Goal: Communication & Community: Answer question/provide support

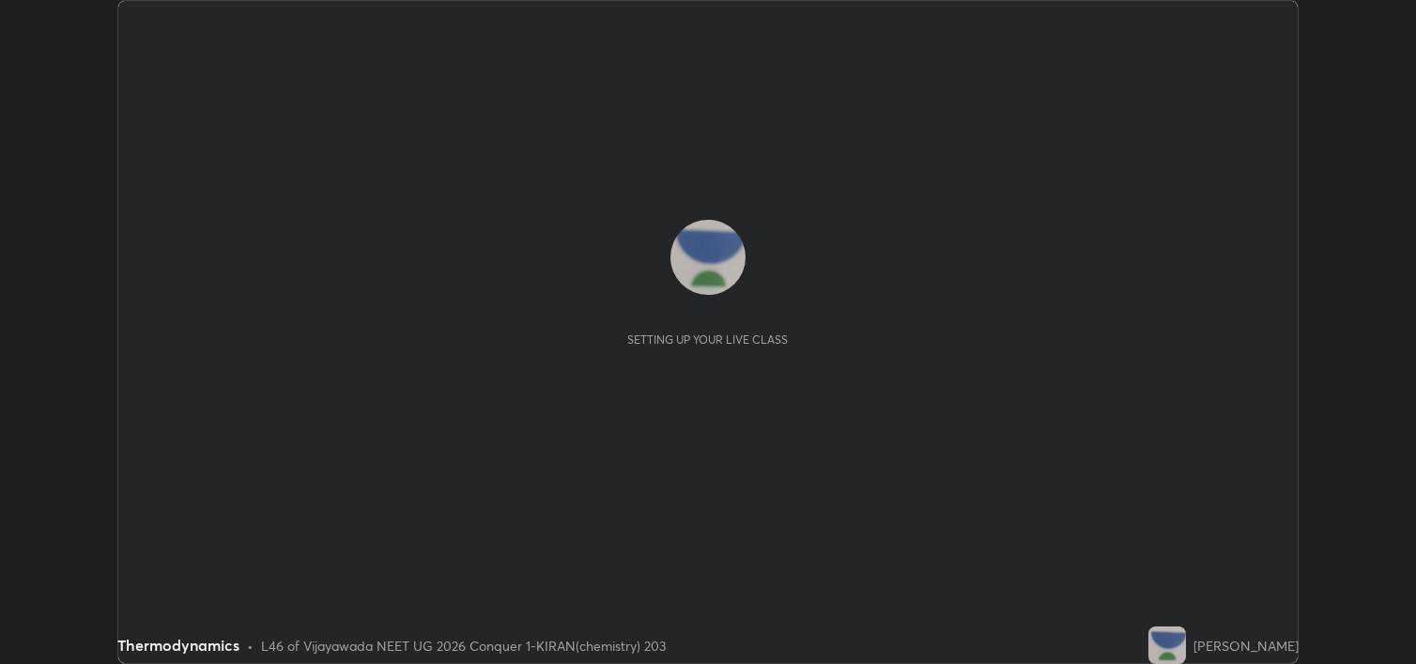
scroll to position [664, 1415]
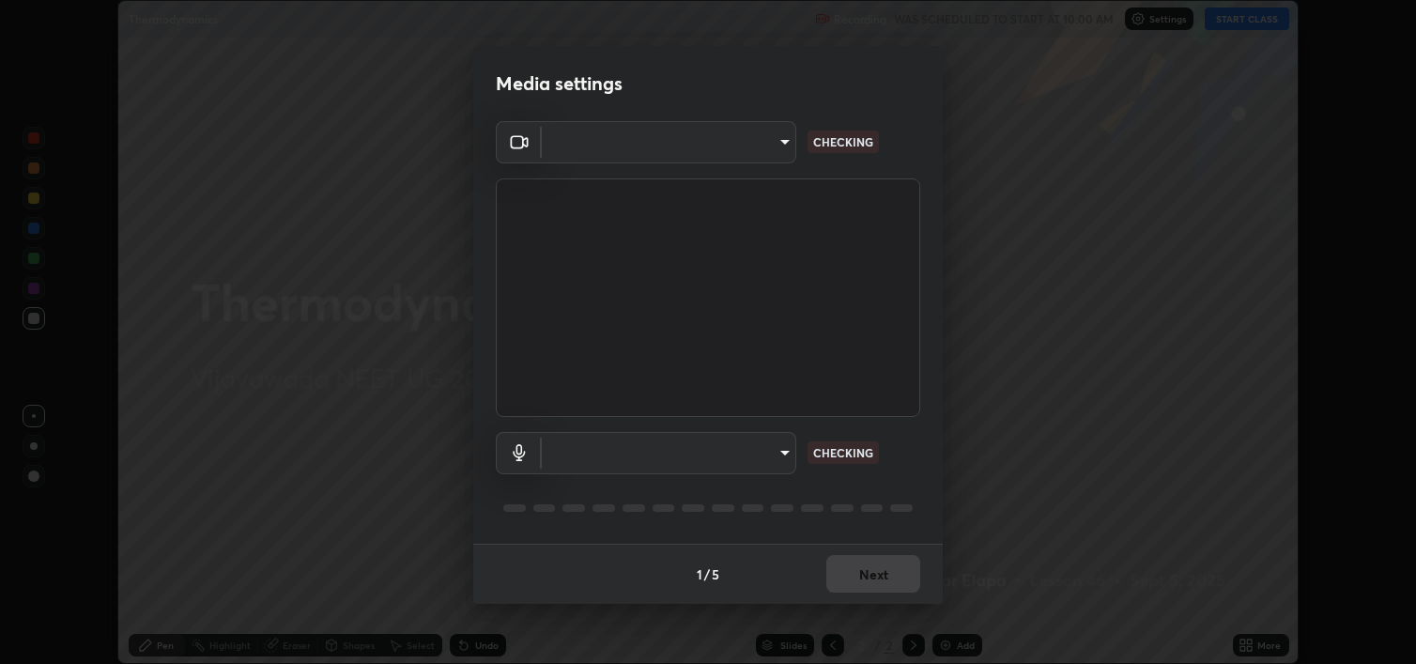
type input "18efe283419ebebb34f3f069735d570d1efa482ca5ebb0fbe8eacb96b6d22603"
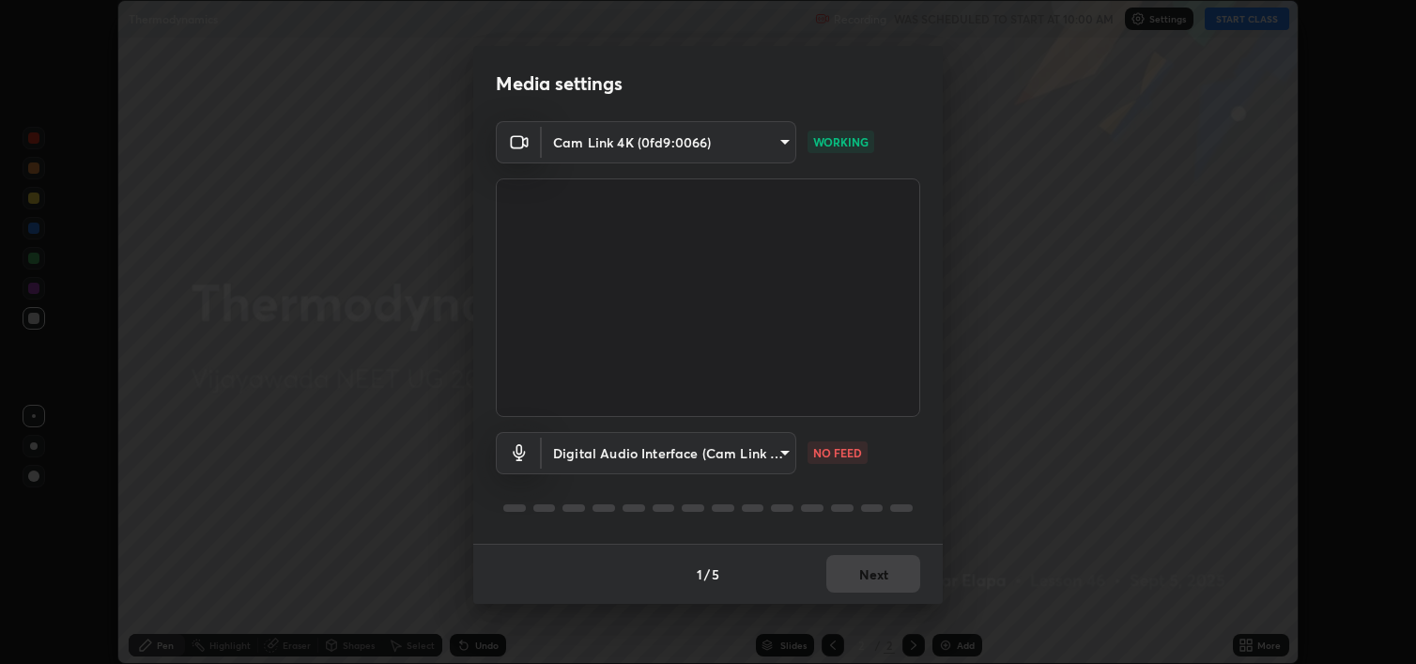
click at [790, 444] on body "Erase all Thermodynamics Recording WAS SCHEDULED TO START AT 10:00 AM Settings …" at bounding box center [708, 332] width 1416 height 664
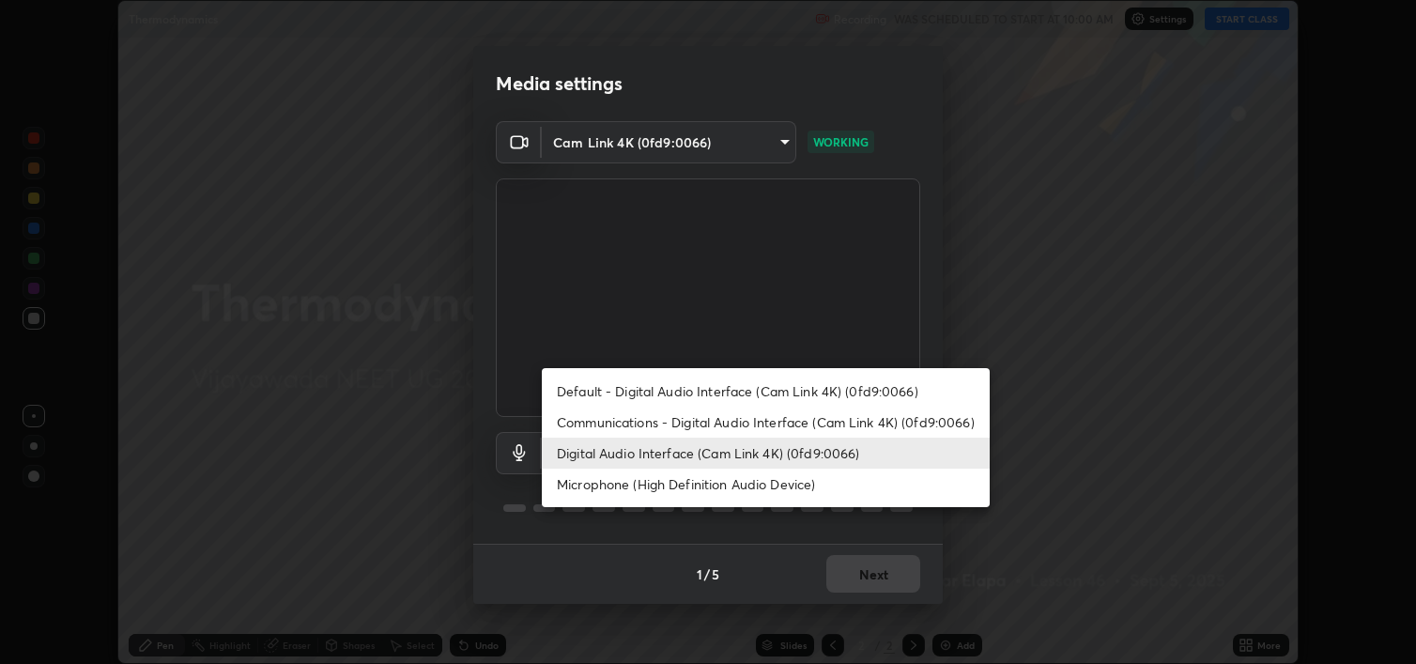
click at [666, 464] on li "Digital Audio Interface (Cam Link 4K) (0fd9:0066)" at bounding box center [766, 452] width 448 height 31
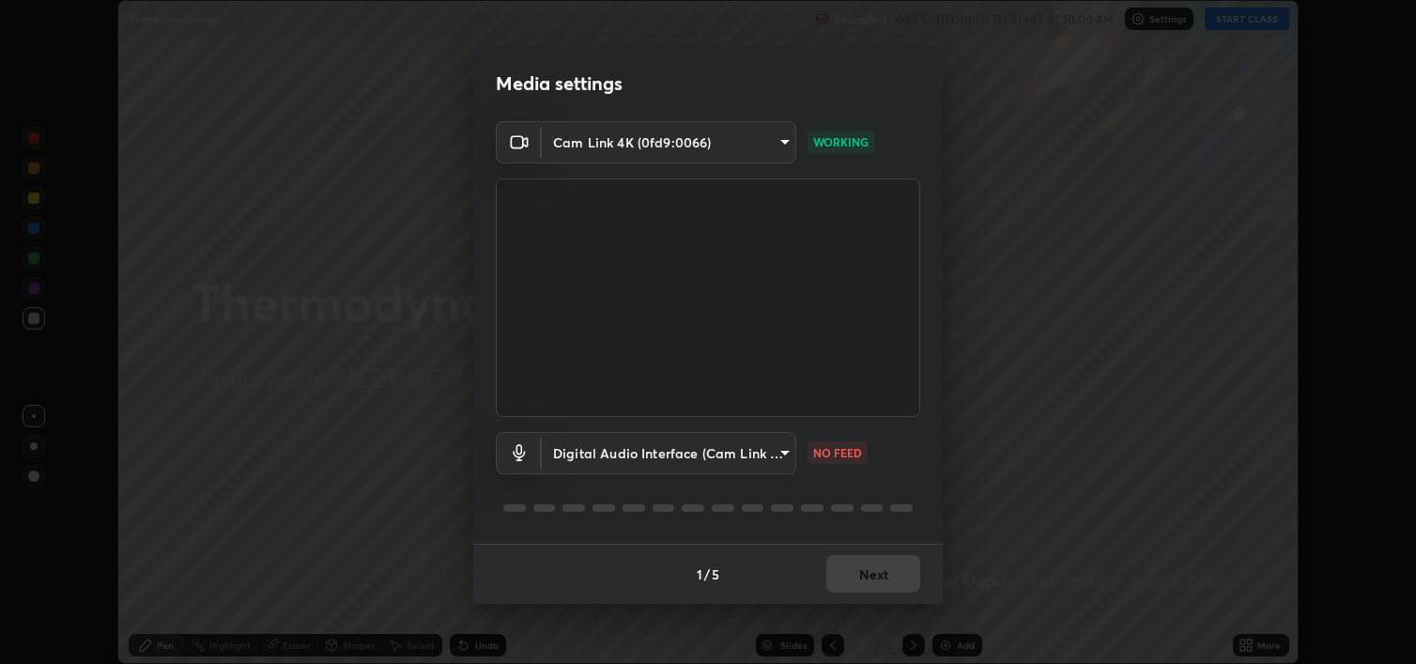
click at [786, 455] on body "Erase all Thermodynamics Recording WAS SCHEDULED TO START AT 10:00 AM Settings …" at bounding box center [708, 332] width 1416 height 664
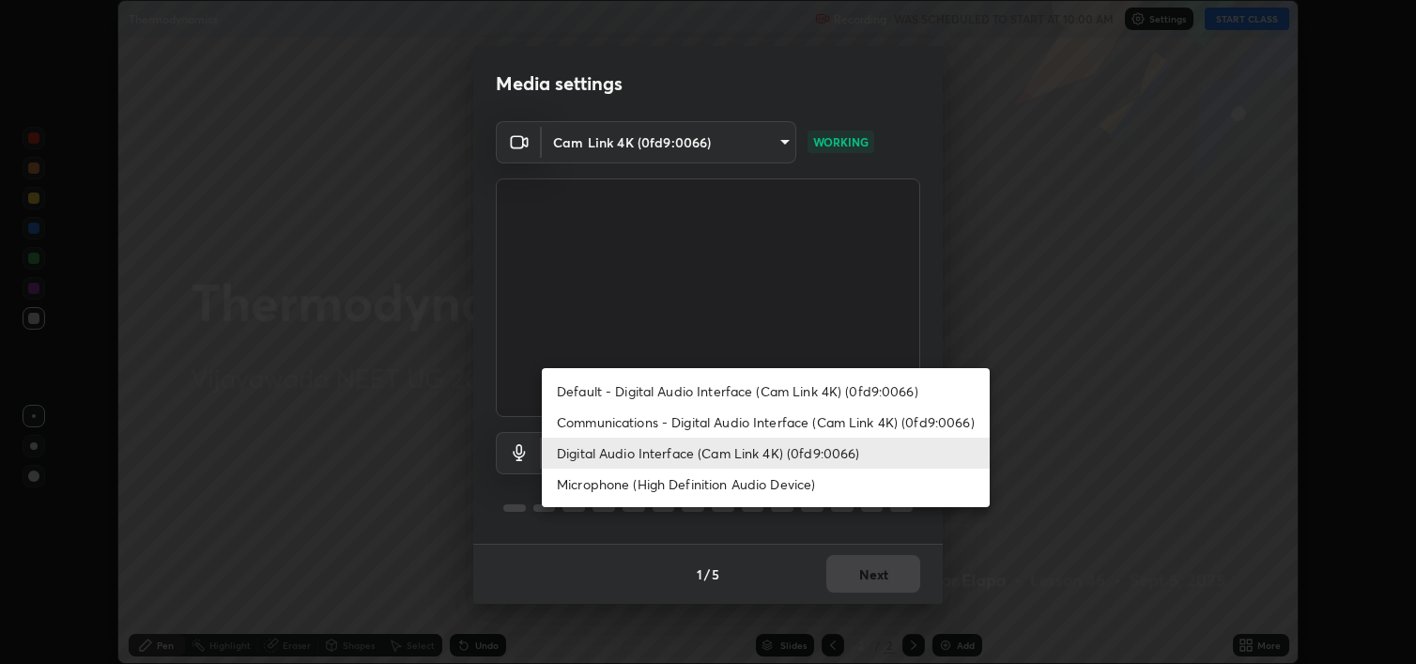
click at [669, 426] on li "Communications - Digital Audio Interface (Cam Link 4K) (0fd9:0066)" at bounding box center [766, 421] width 448 height 31
type input "communications"
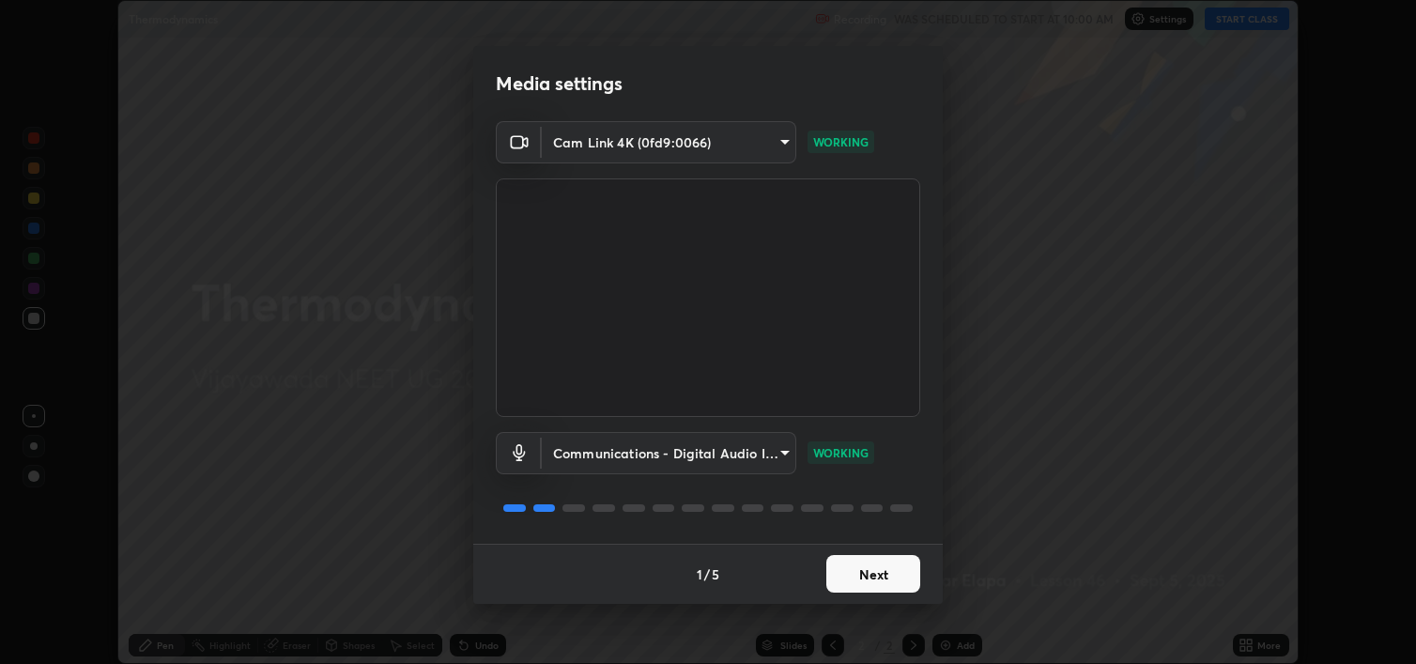
click at [888, 580] on button "Next" at bounding box center [873, 574] width 94 height 38
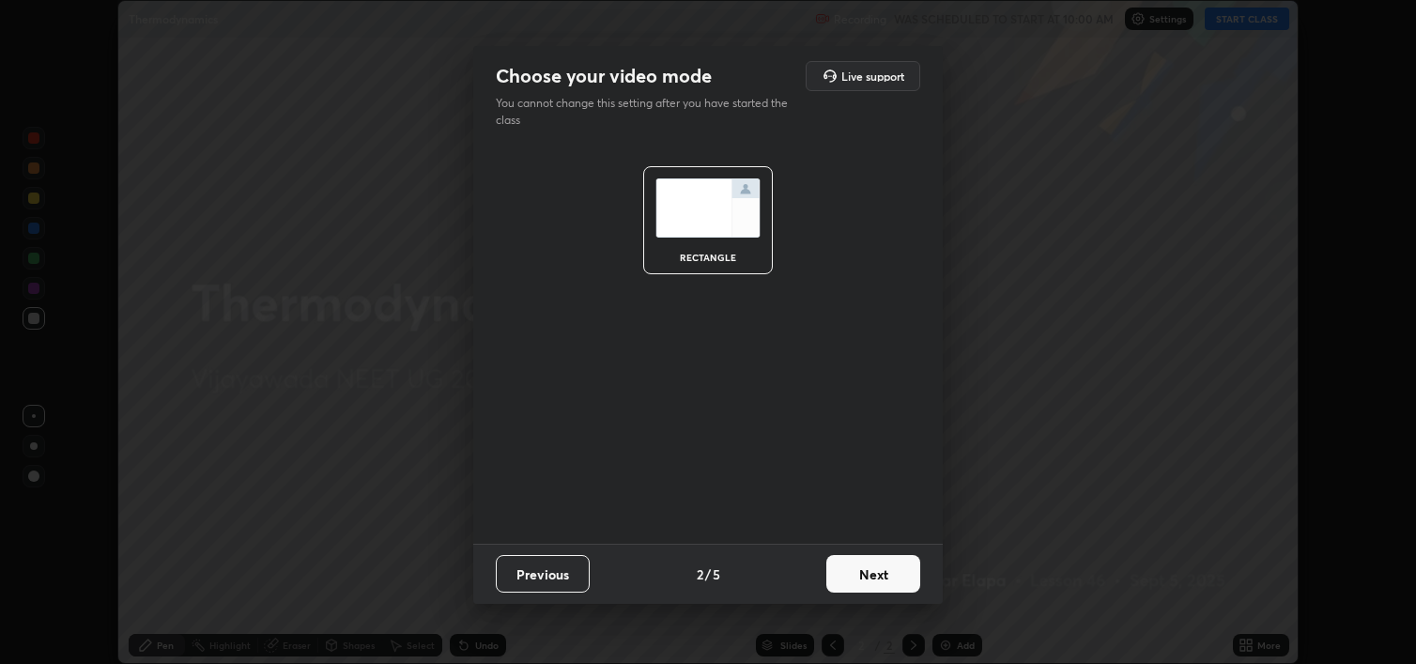
click at [895, 577] on button "Next" at bounding box center [873, 574] width 94 height 38
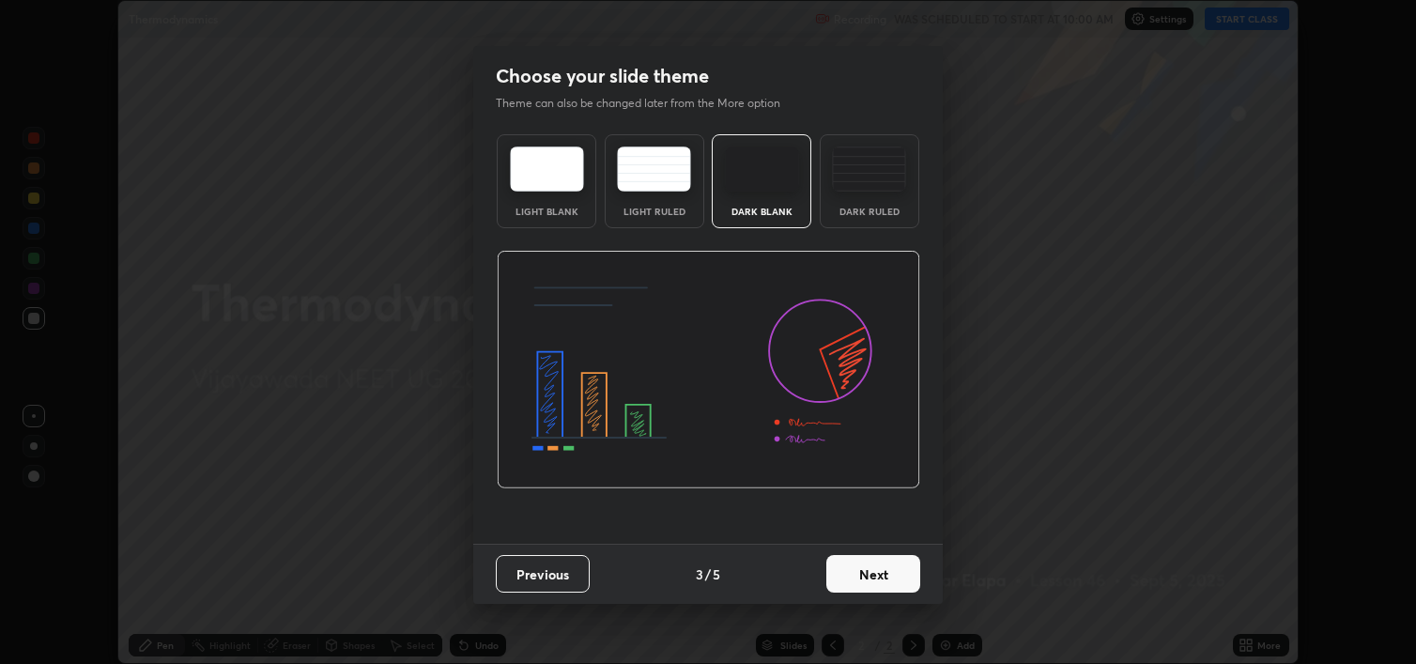
click at [912, 580] on button "Next" at bounding box center [873, 574] width 94 height 38
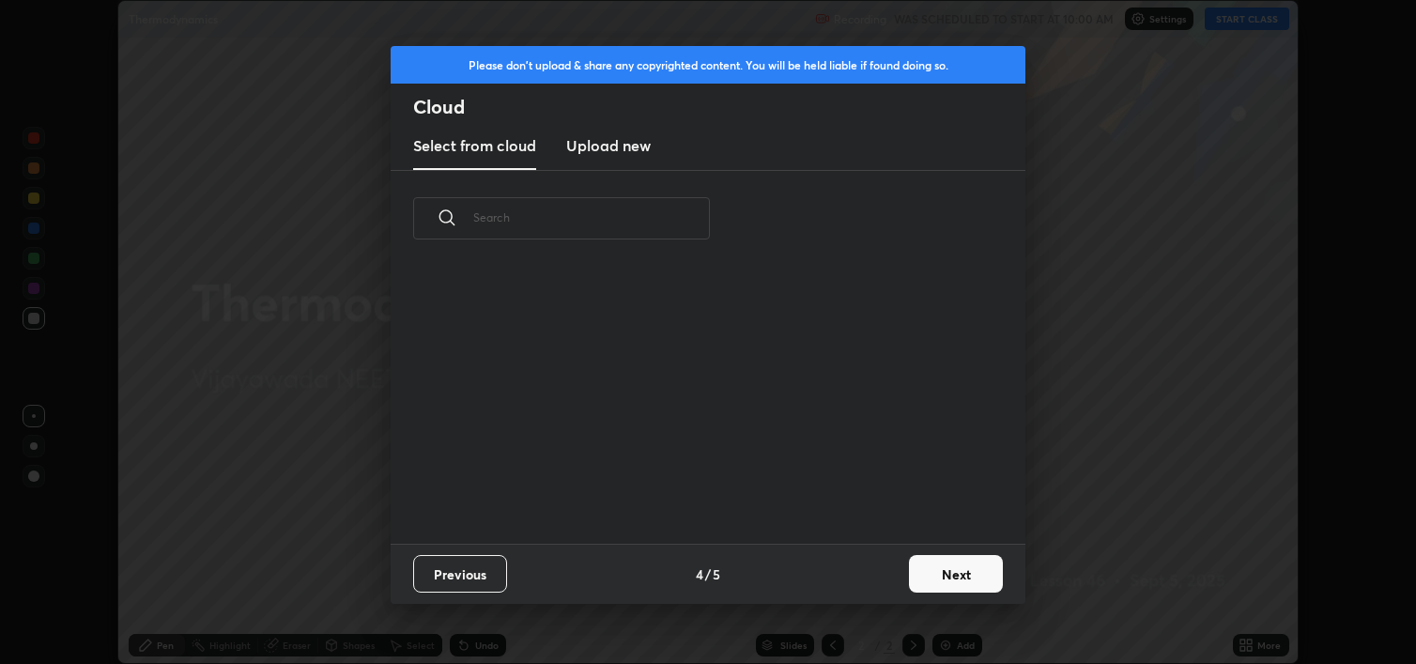
click at [949, 574] on button "Next" at bounding box center [956, 574] width 94 height 38
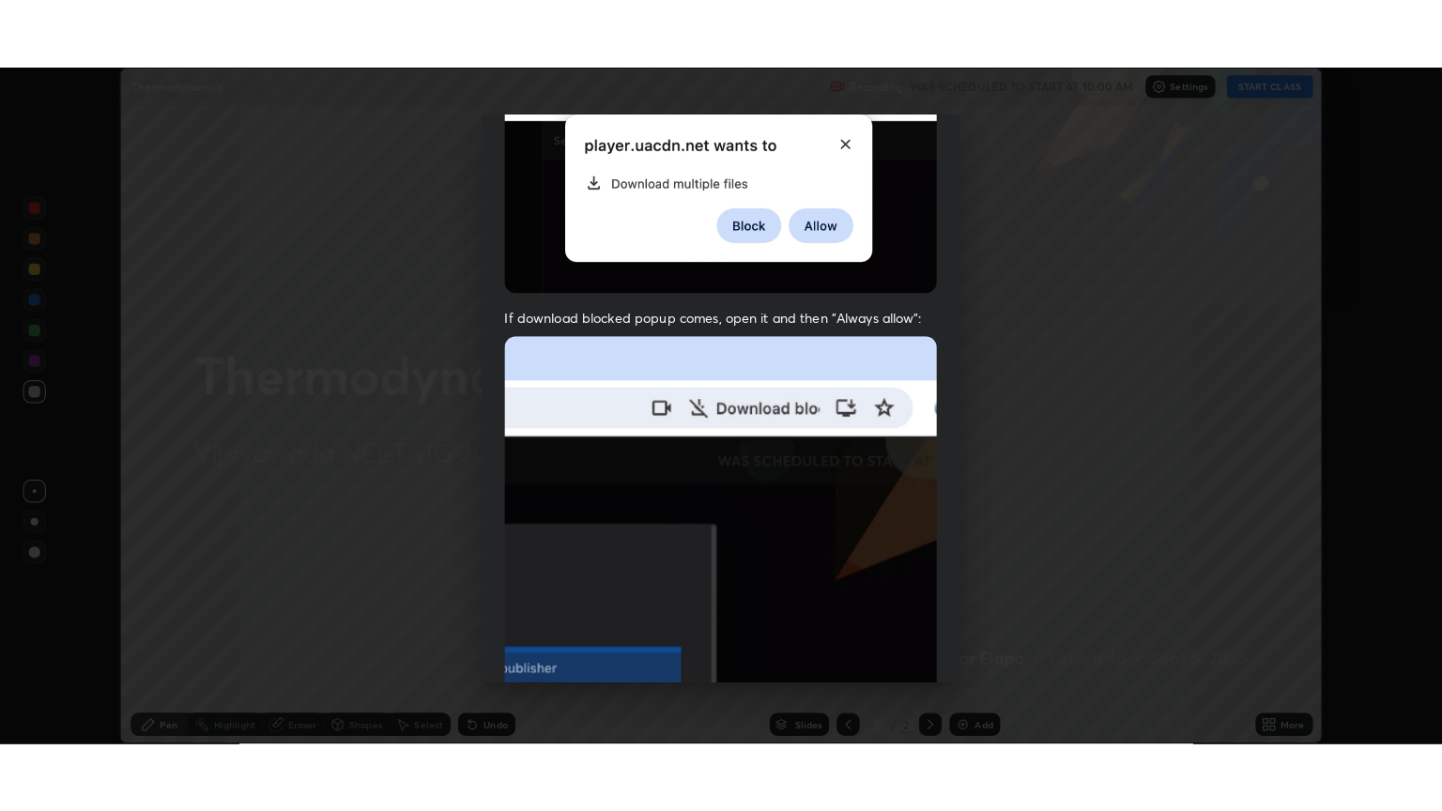
scroll to position [380, 0]
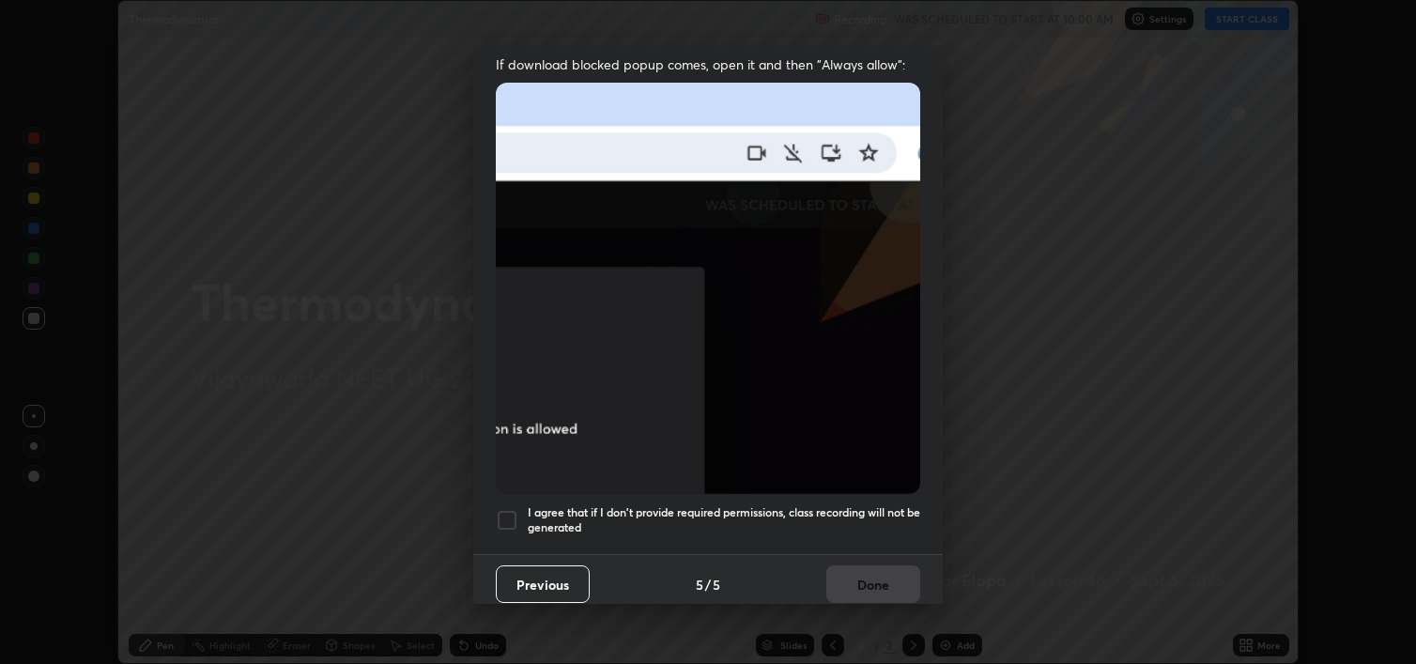
click at [513, 509] on div at bounding box center [507, 520] width 23 height 23
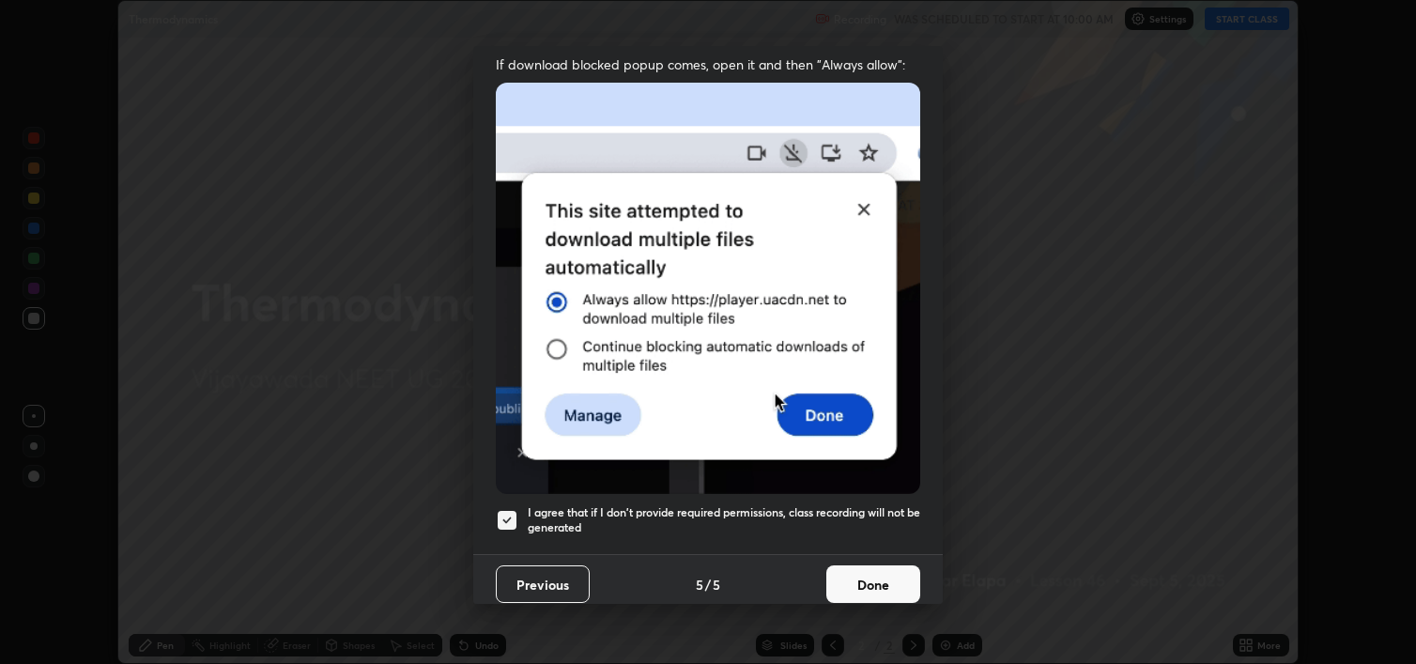
click at [872, 582] on button "Done" at bounding box center [873, 584] width 94 height 38
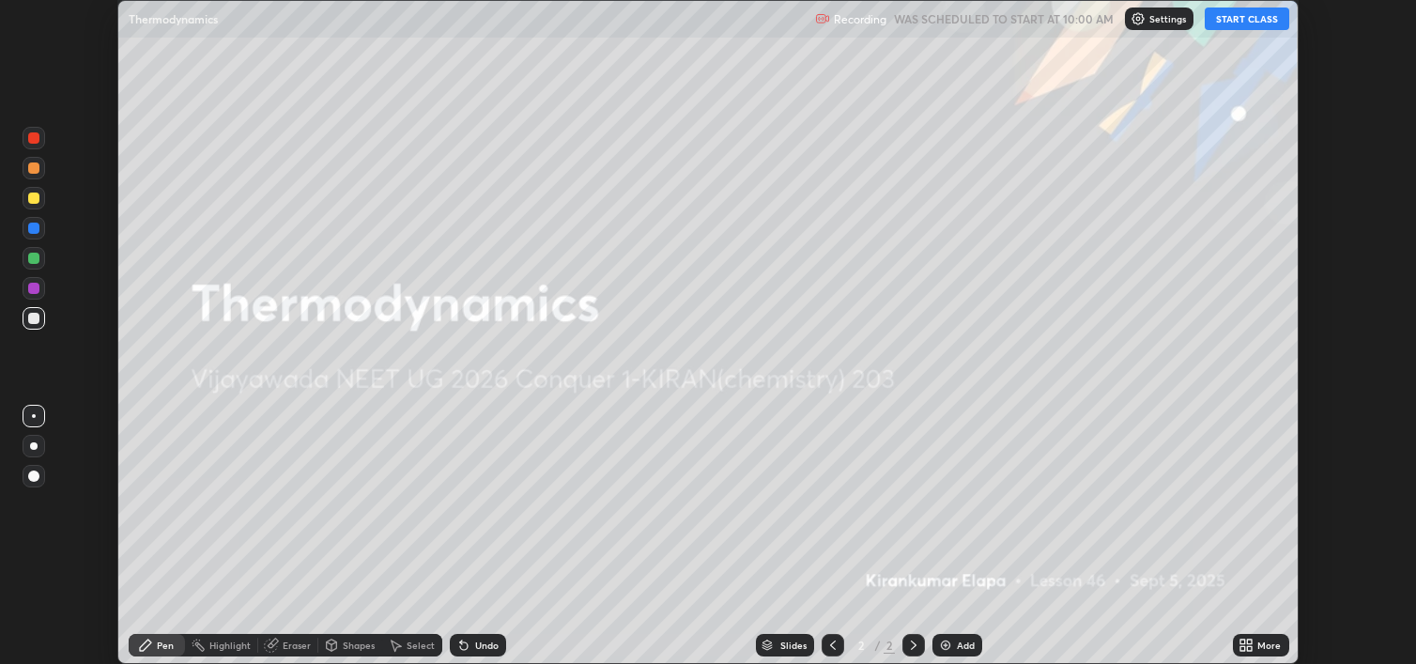
click at [1244, 24] on button "START CLASS" at bounding box center [1246, 19] width 84 height 23
click at [1248, 639] on icon at bounding box center [1249, 641] width 5 height 5
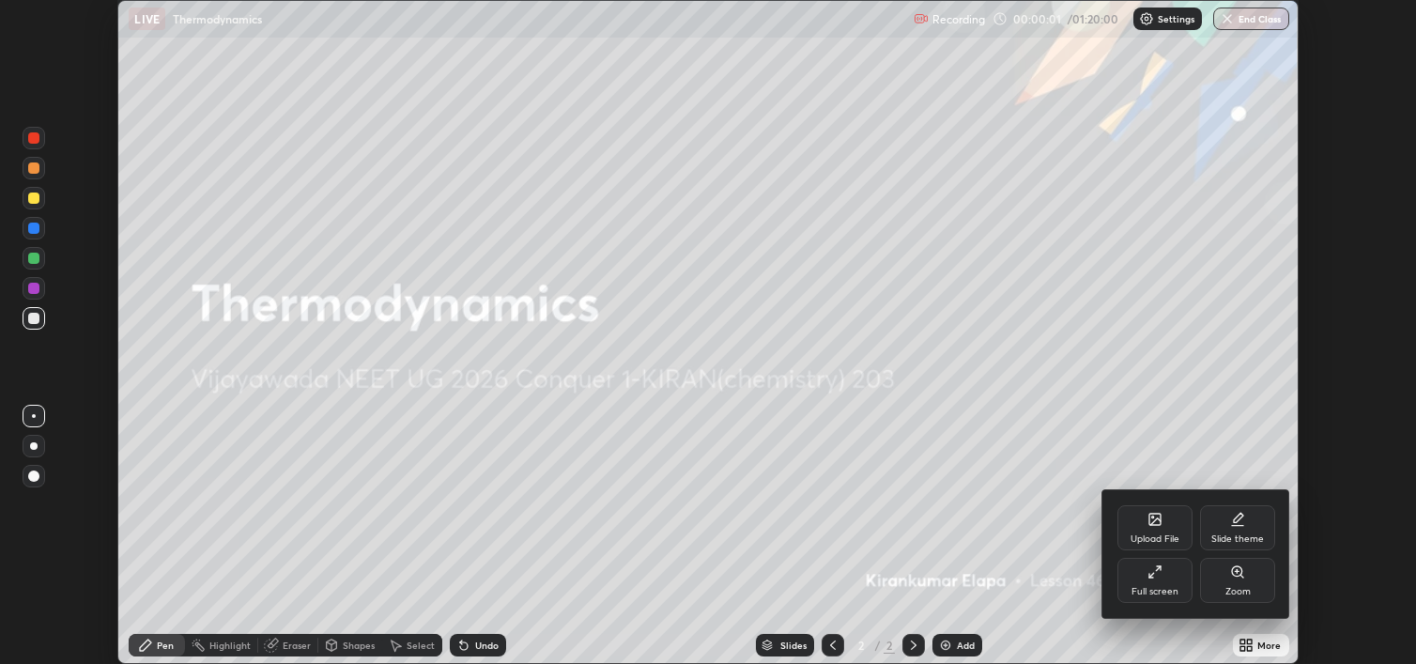
click at [1163, 582] on div "Full screen" at bounding box center [1154, 580] width 75 height 45
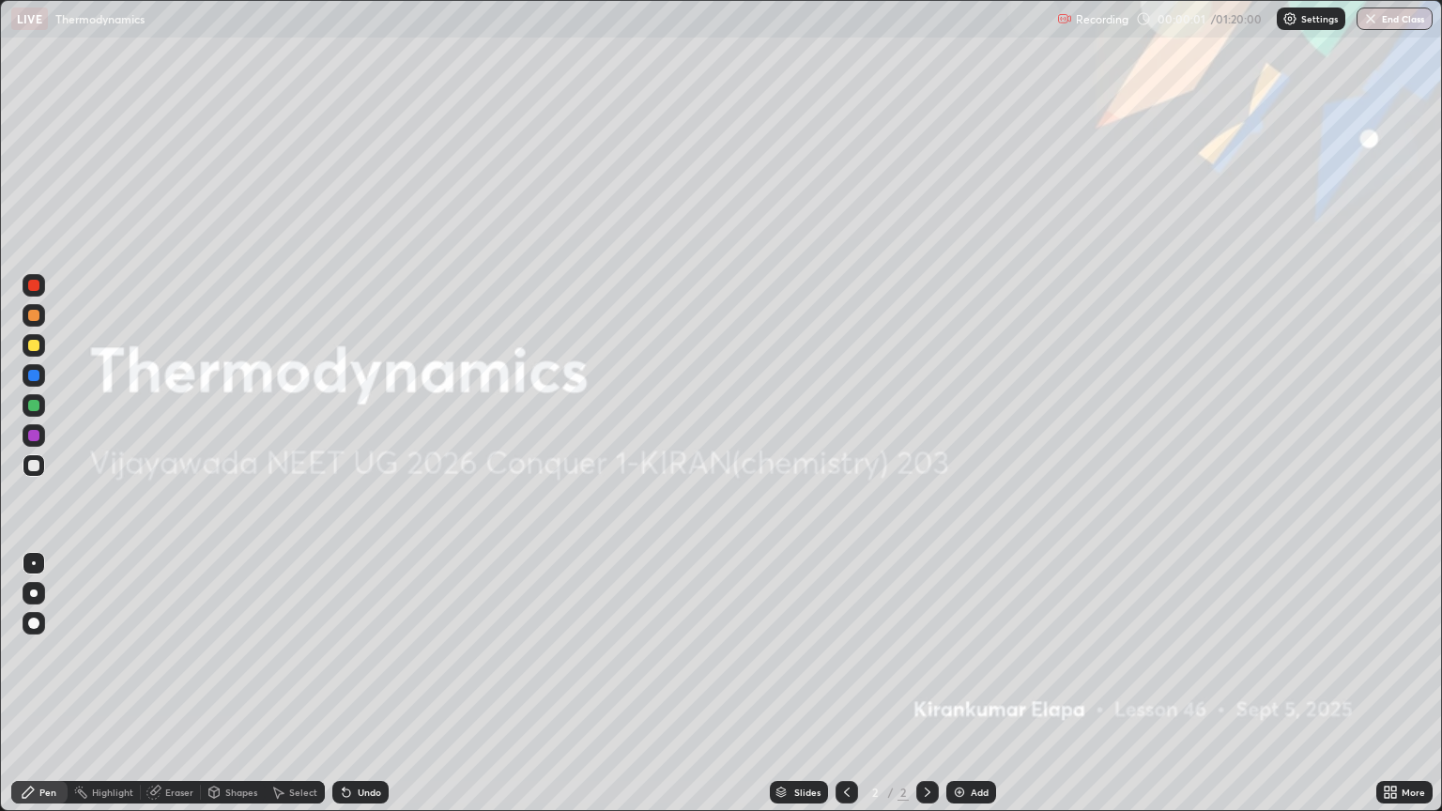
scroll to position [811, 1442]
click at [34, 593] on div at bounding box center [34, 593] width 8 height 8
click at [34, 345] on div at bounding box center [33, 345] width 11 height 11
click at [957, 663] on div "Add" at bounding box center [971, 792] width 50 height 23
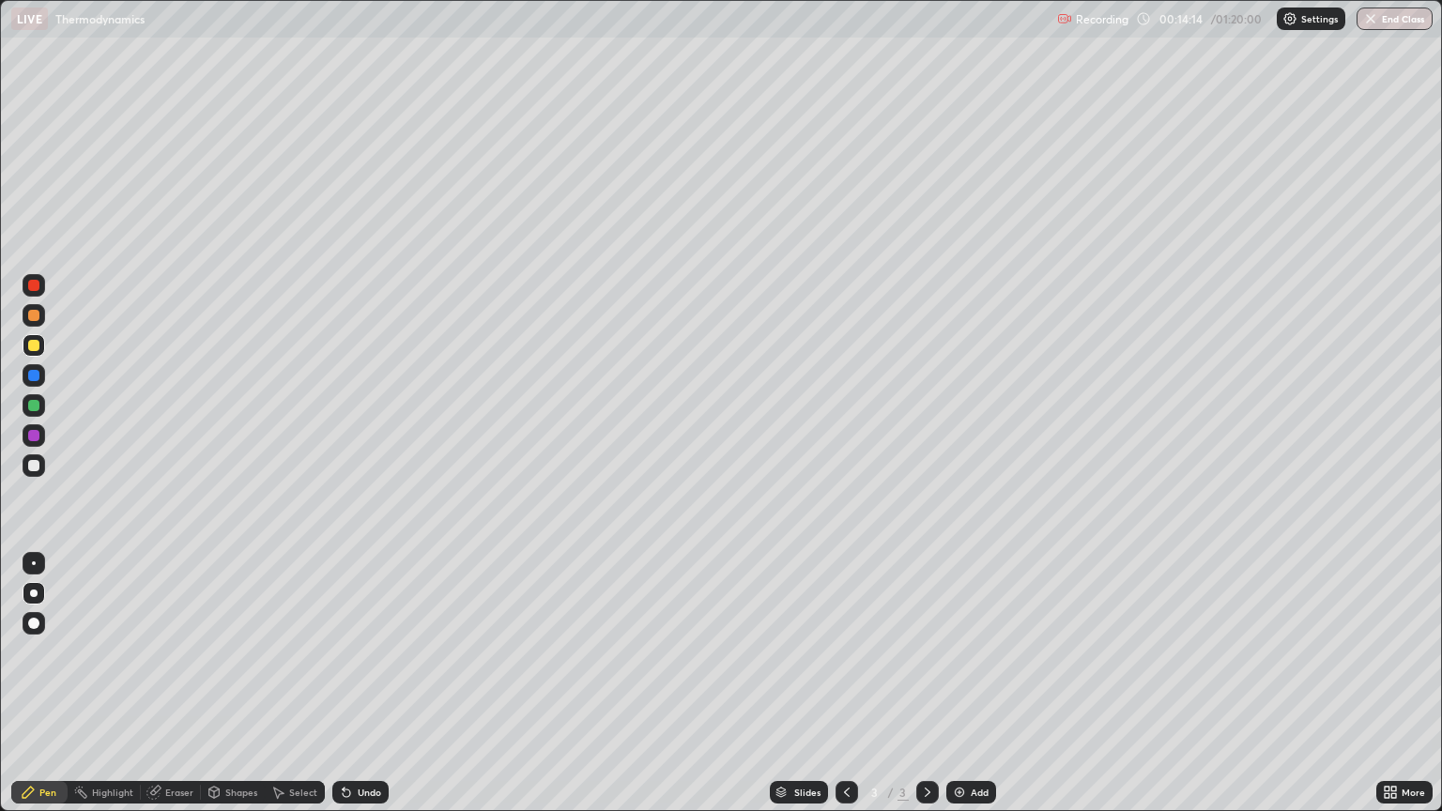
click at [964, 663] on img at bounding box center [959, 792] width 15 height 15
click at [39, 475] on div at bounding box center [34, 465] width 23 height 23
click at [42, 436] on div at bounding box center [34, 435] width 23 height 23
click at [978, 663] on div "Add" at bounding box center [980, 792] width 18 height 9
click at [42, 409] on div at bounding box center [34, 405] width 23 height 23
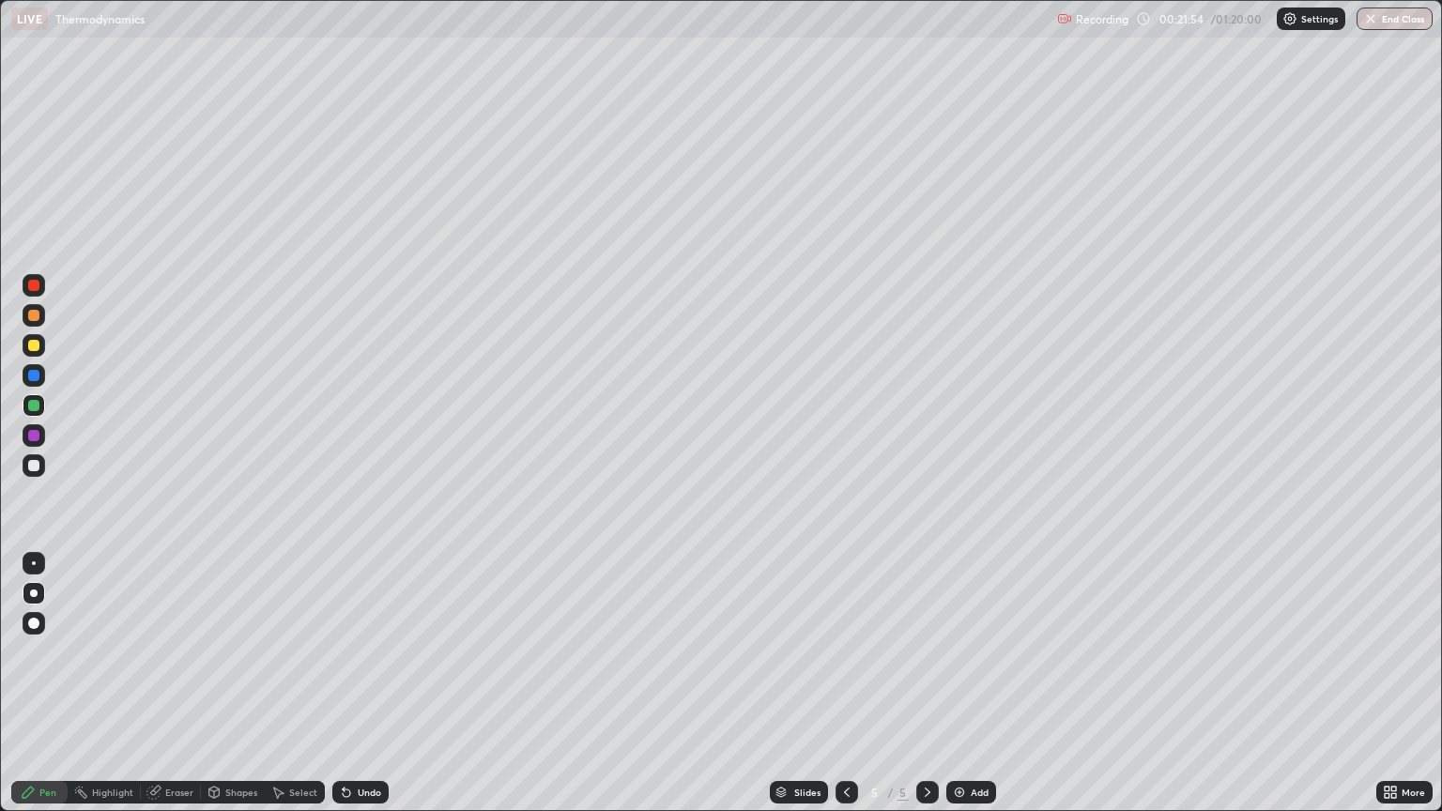
click at [182, 663] on div "Eraser" at bounding box center [179, 792] width 28 height 9
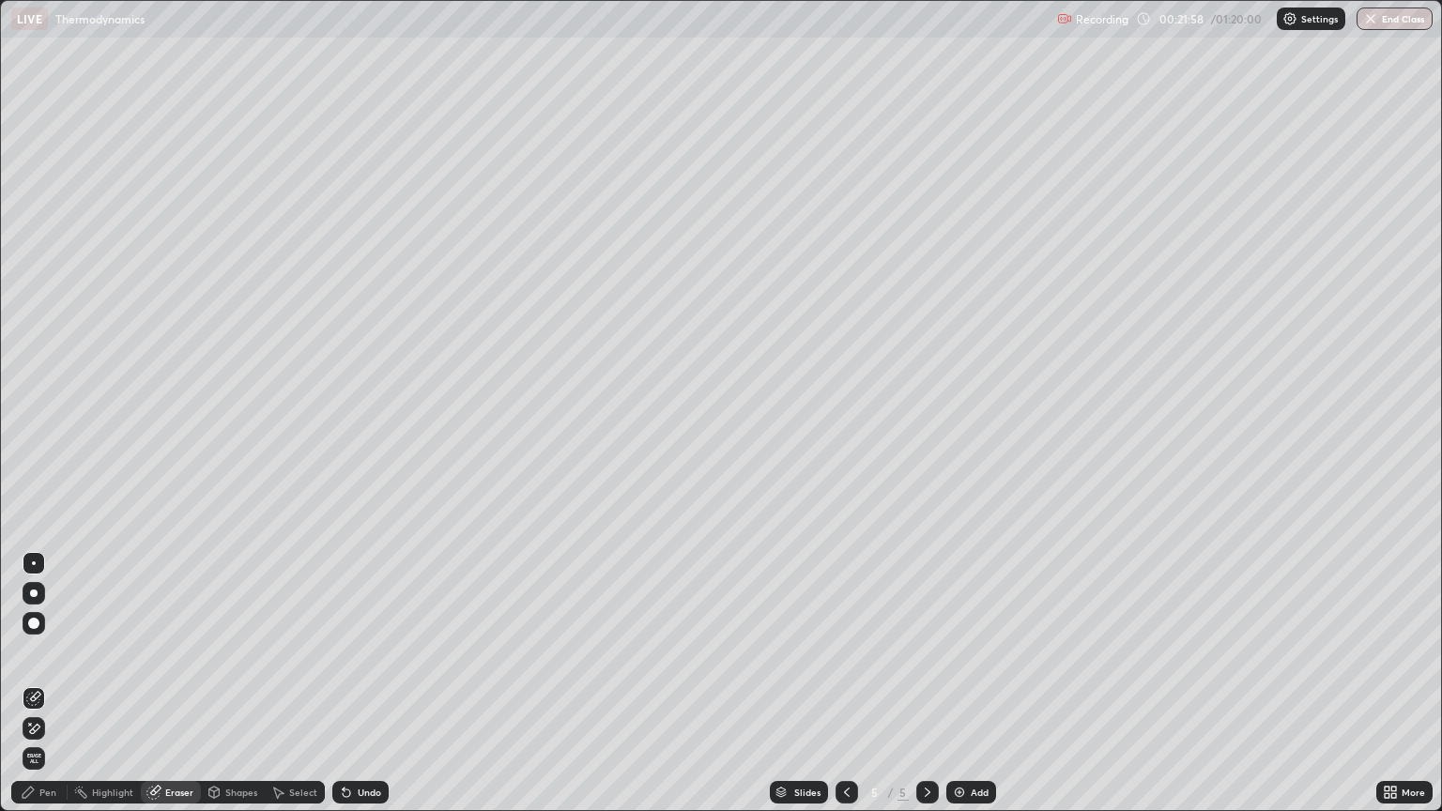
click at [53, 663] on div "Pen" at bounding box center [39, 792] width 56 height 23
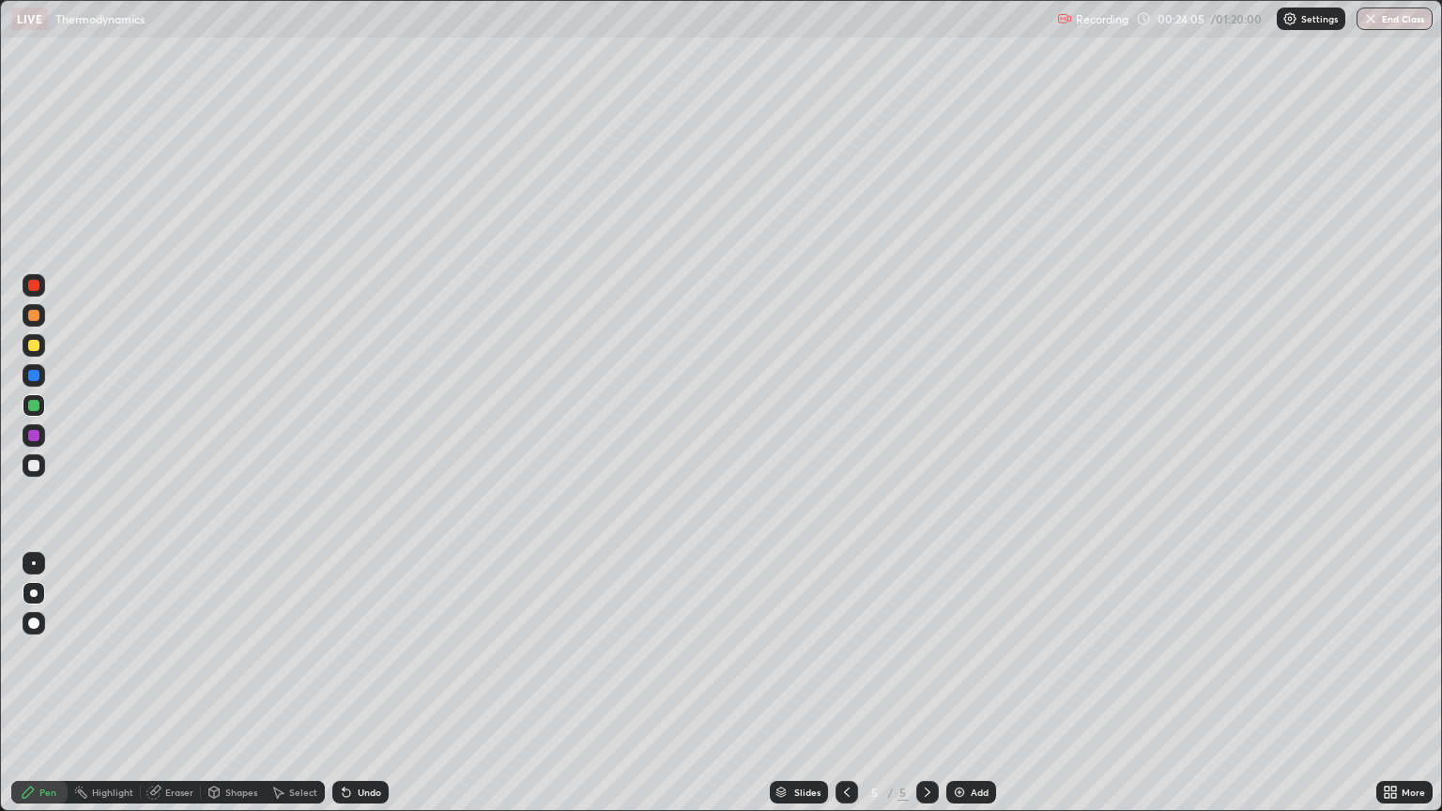
click at [979, 663] on div "Add" at bounding box center [971, 792] width 50 height 23
click at [38, 354] on div at bounding box center [34, 345] width 23 height 23
click at [42, 471] on div at bounding box center [34, 465] width 23 height 23
click at [369, 663] on div "Undo" at bounding box center [369, 792] width 23 height 9
click at [366, 663] on div "Undo" at bounding box center [369, 792] width 23 height 9
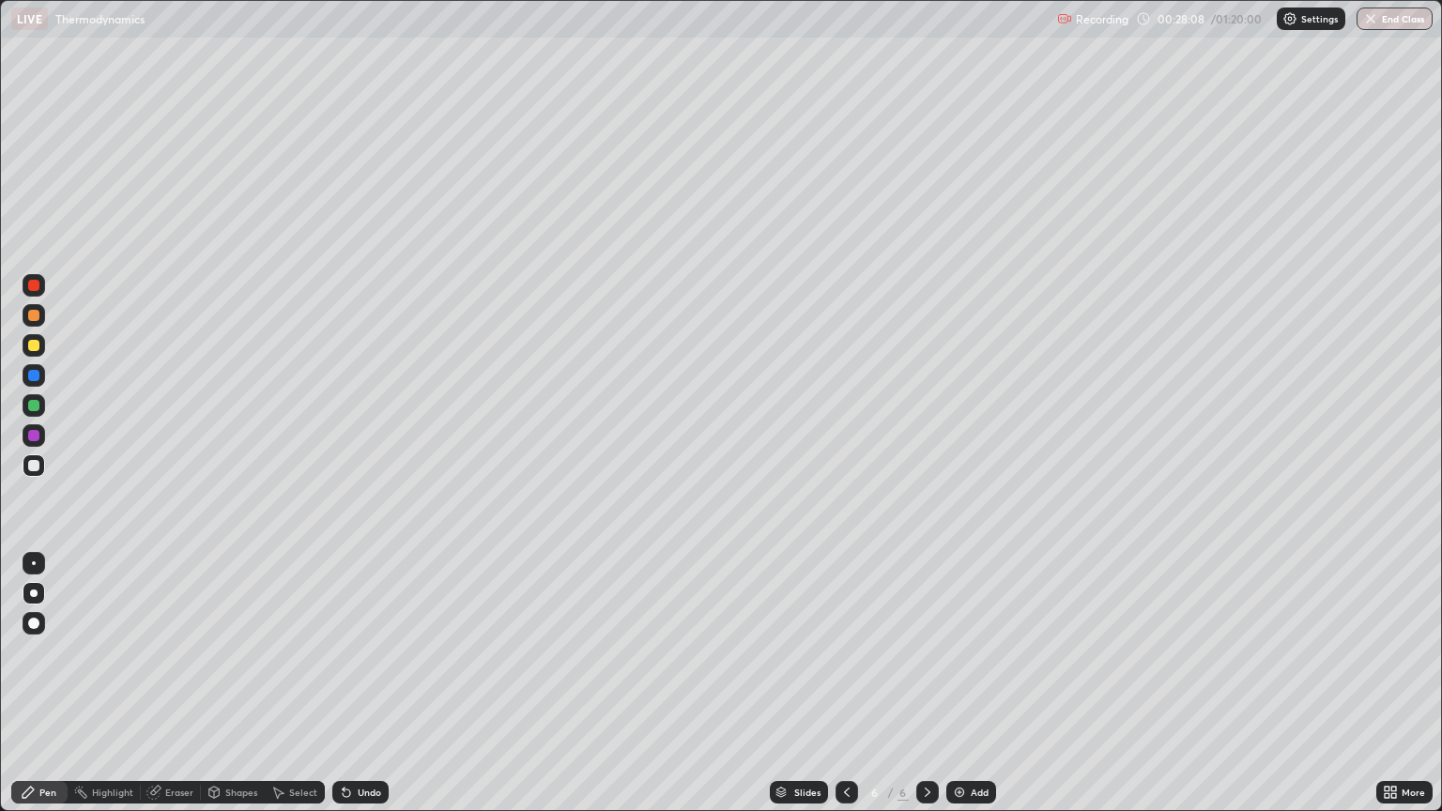
click at [369, 663] on div "Undo" at bounding box center [369, 792] width 23 height 9
click at [378, 663] on div "Undo" at bounding box center [360, 792] width 56 height 23
click at [375, 663] on div "Undo" at bounding box center [369, 792] width 23 height 9
click at [30, 323] on div at bounding box center [34, 315] width 23 height 23
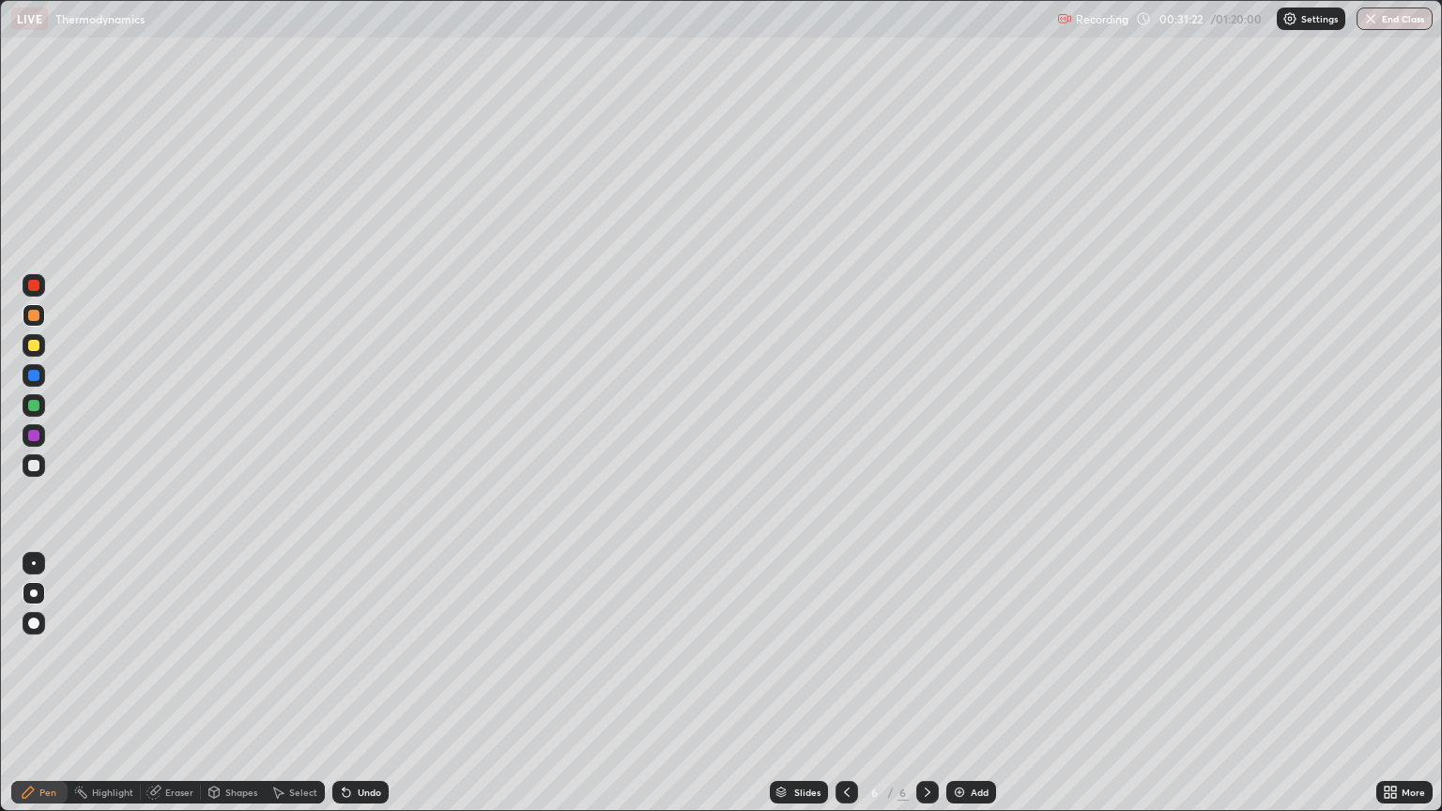
click at [182, 663] on div "Eraser" at bounding box center [179, 792] width 28 height 9
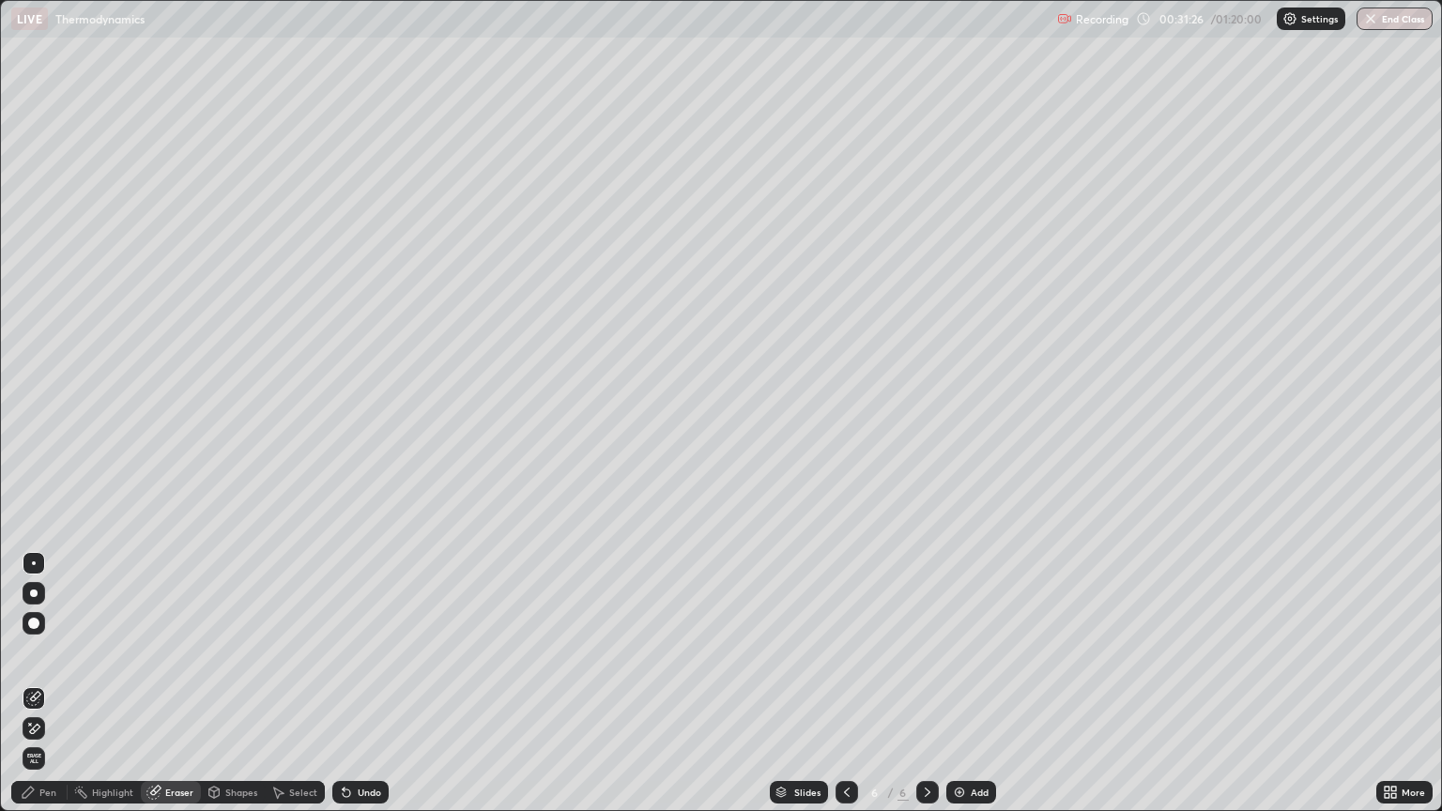
click at [39, 663] on div "Pen" at bounding box center [47, 792] width 17 height 9
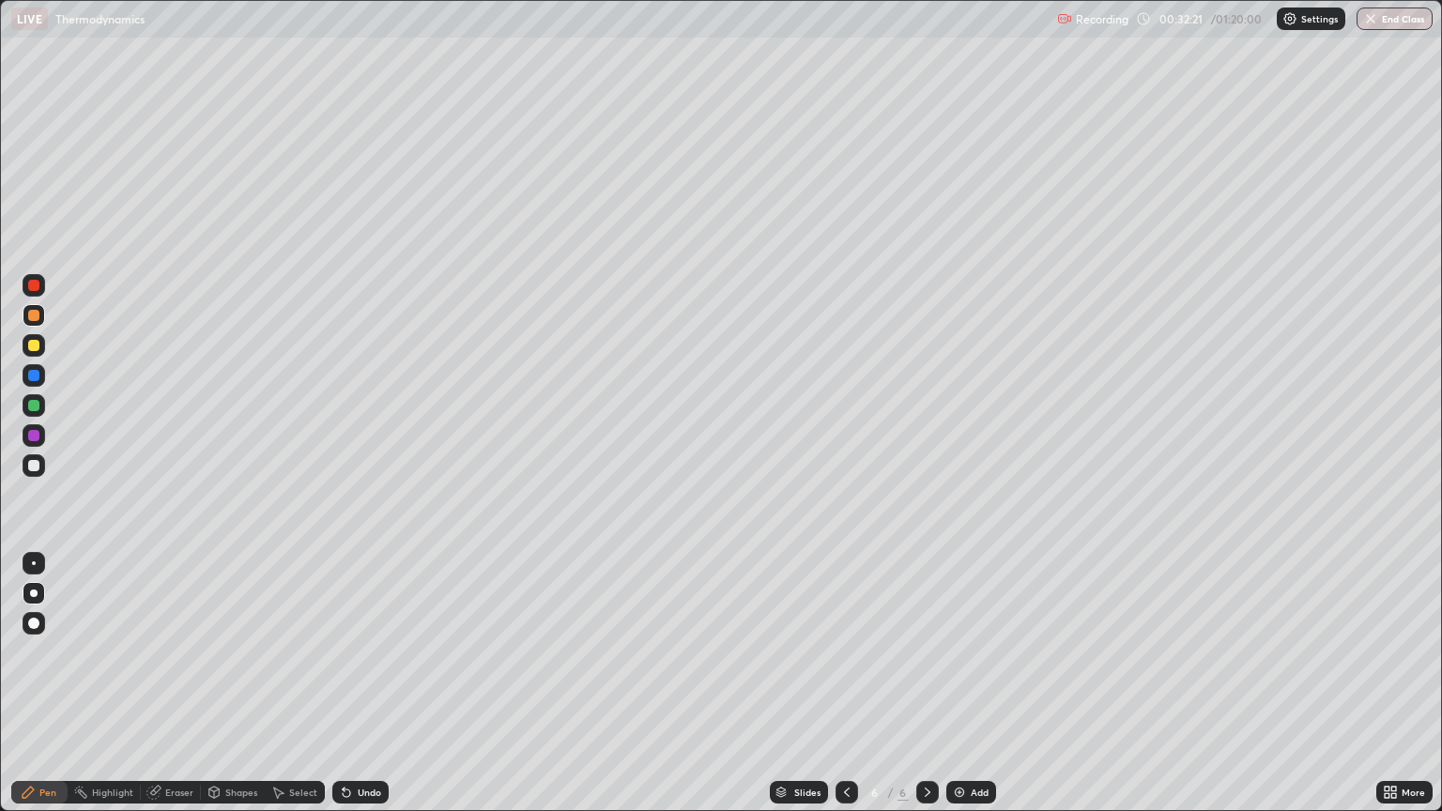
click at [35, 375] on div at bounding box center [33, 375] width 11 height 11
click at [36, 406] on div at bounding box center [33, 405] width 11 height 11
click at [40, 321] on div at bounding box center [34, 315] width 23 height 23
click at [36, 289] on div at bounding box center [33, 285] width 11 height 11
click at [982, 663] on div "Add" at bounding box center [980, 792] width 18 height 9
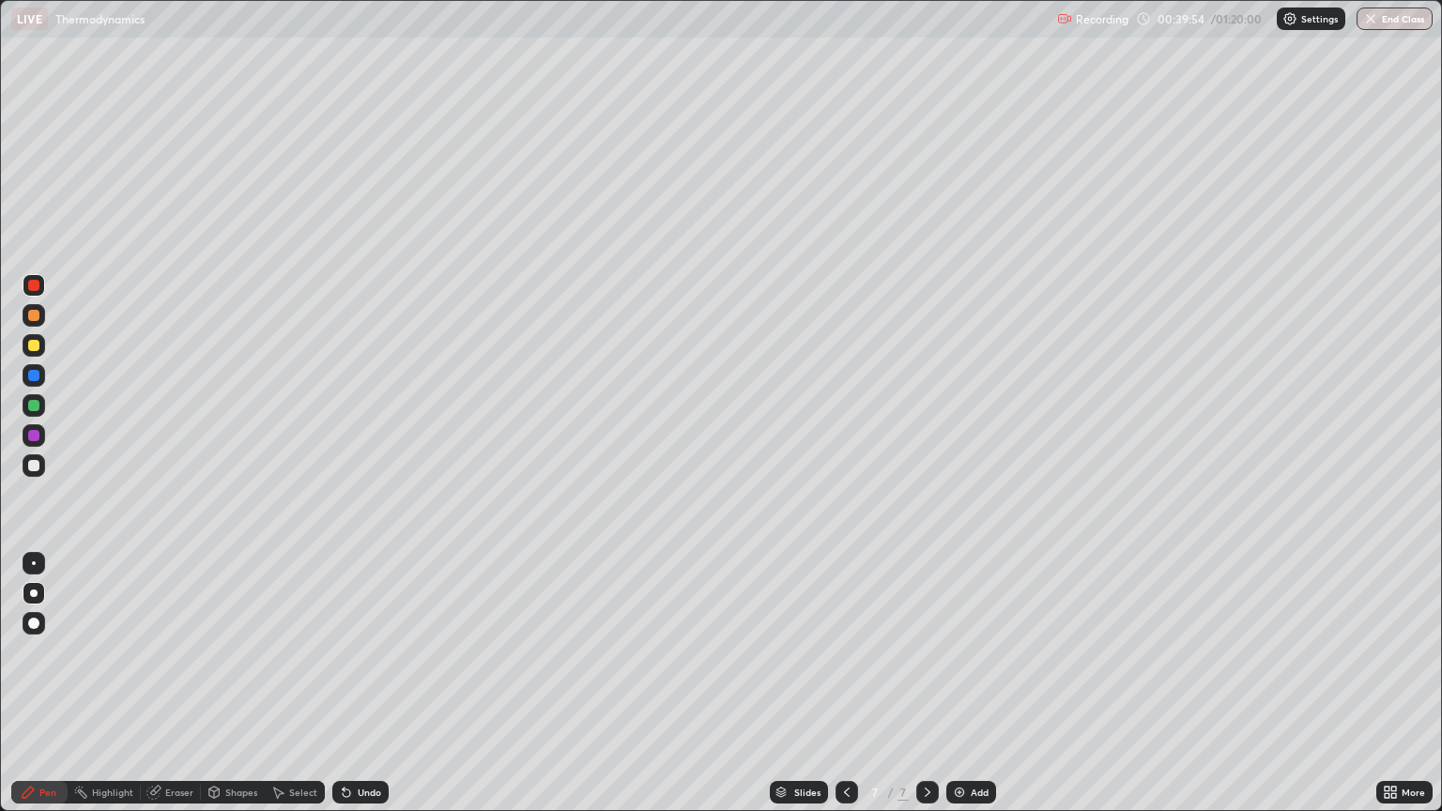
click at [37, 353] on div at bounding box center [34, 345] width 23 height 23
click at [40, 317] on div at bounding box center [34, 315] width 23 height 23
click at [41, 467] on div at bounding box center [34, 465] width 23 height 23
click at [356, 663] on div "Undo" at bounding box center [360, 792] width 56 height 23
click at [43, 406] on div at bounding box center [34, 405] width 23 height 23
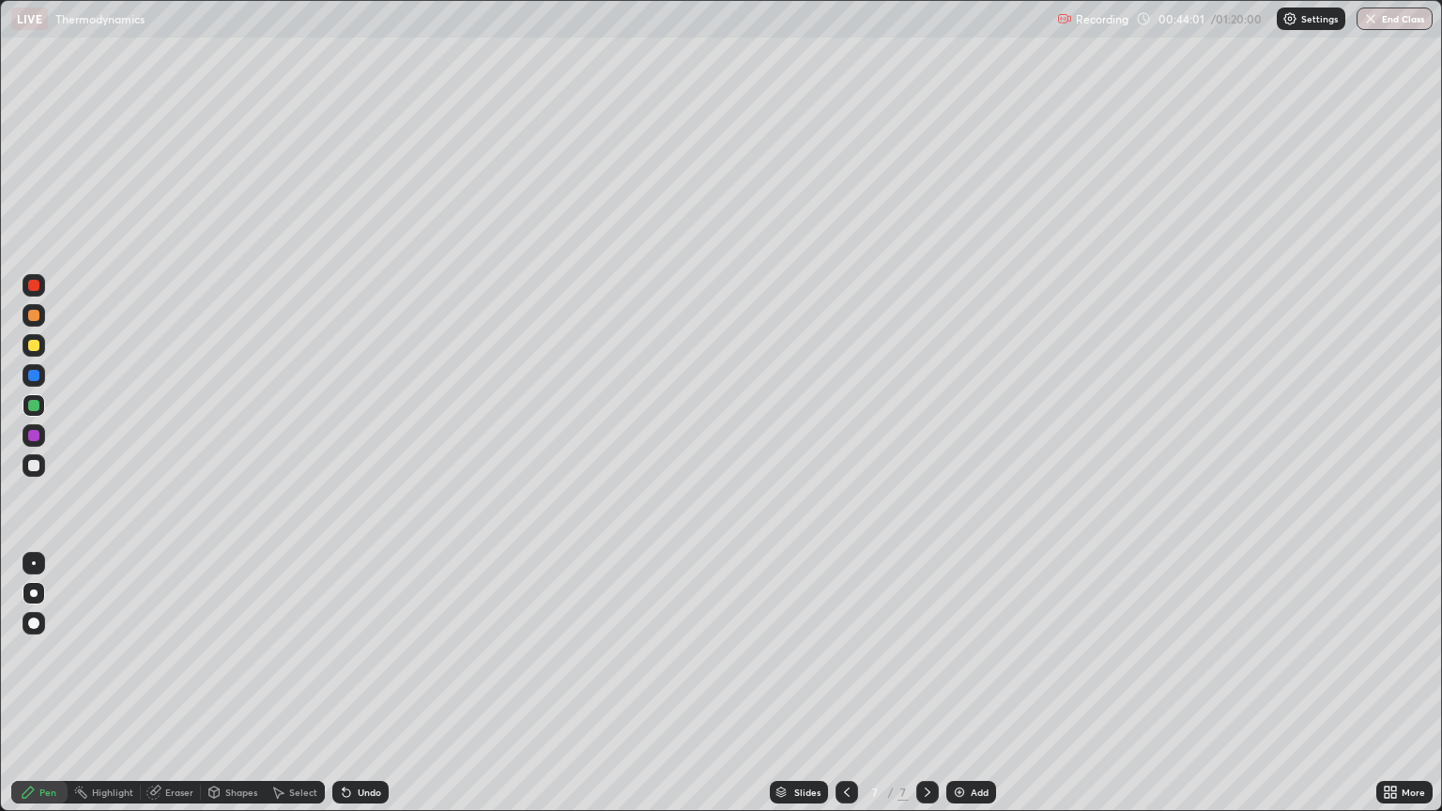
click at [42, 556] on div at bounding box center [34, 563] width 23 height 23
click at [33, 290] on div at bounding box center [33, 285] width 11 height 11
click at [34, 346] on div at bounding box center [33, 345] width 11 height 11
click at [32, 318] on div at bounding box center [33, 315] width 11 height 11
click at [968, 663] on div "Add" at bounding box center [971, 792] width 50 height 23
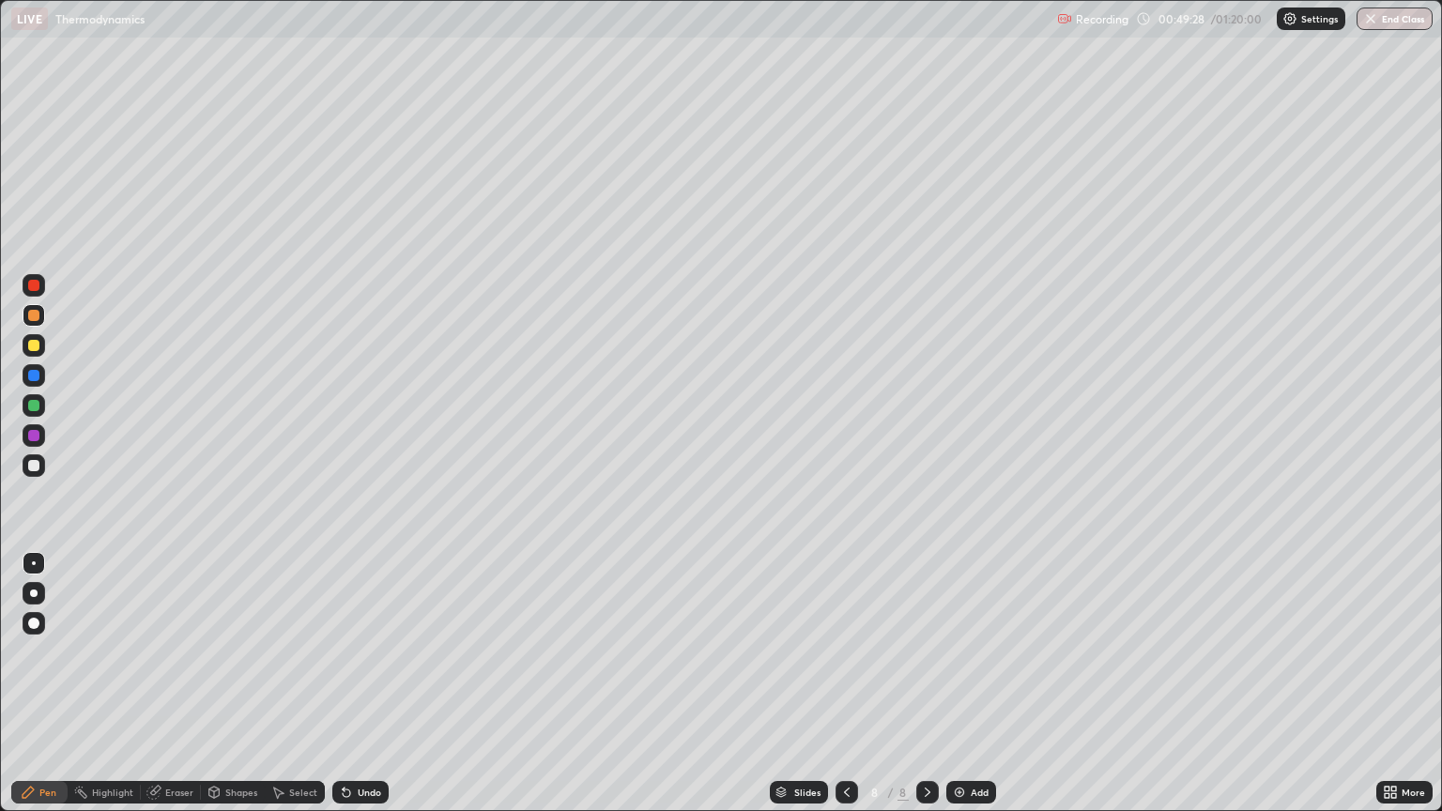
click at [34, 593] on div at bounding box center [34, 593] width 8 height 8
click at [35, 406] on div at bounding box center [33, 405] width 11 height 11
click at [42, 569] on div at bounding box center [34, 563] width 23 height 23
click at [41, 471] on div at bounding box center [34, 465] width 23 height 23
click at [35, 348] on div at bounding box center [33, 345] width 11 height 11
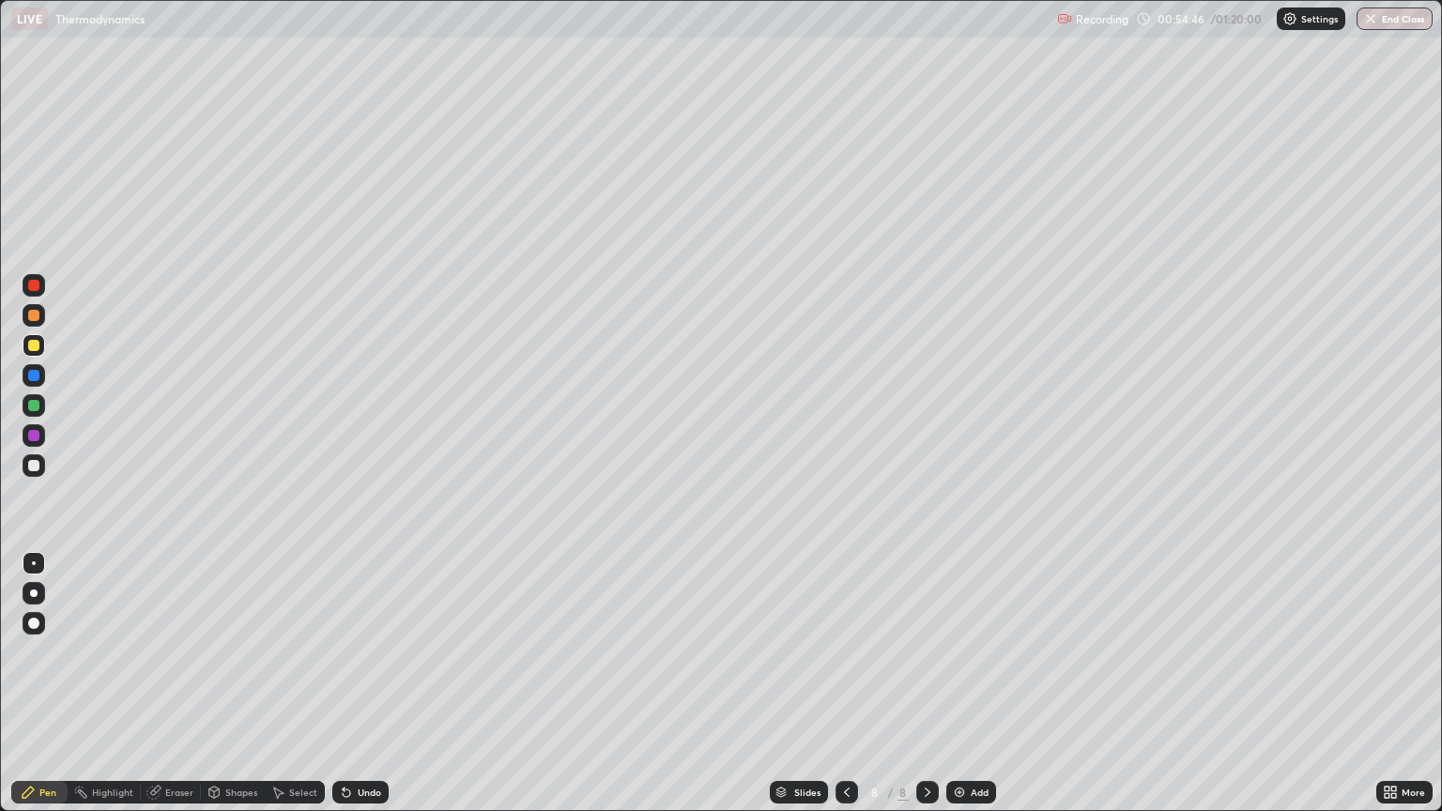
click at [36, 375] on div at bounding box center [33, 375] width 11 height 11
click at [43, 589] on div at bounding box center [34, 593] width 23 height 23
click at [42, 407] on div at bounding box center [34, 405] width 23 height 23
click at [966, 663] on div "Add" at bounding box center [971, 792] width 50 height 23
click at [41, 349] on div at bounding box center [34, 345] width 23 height 23
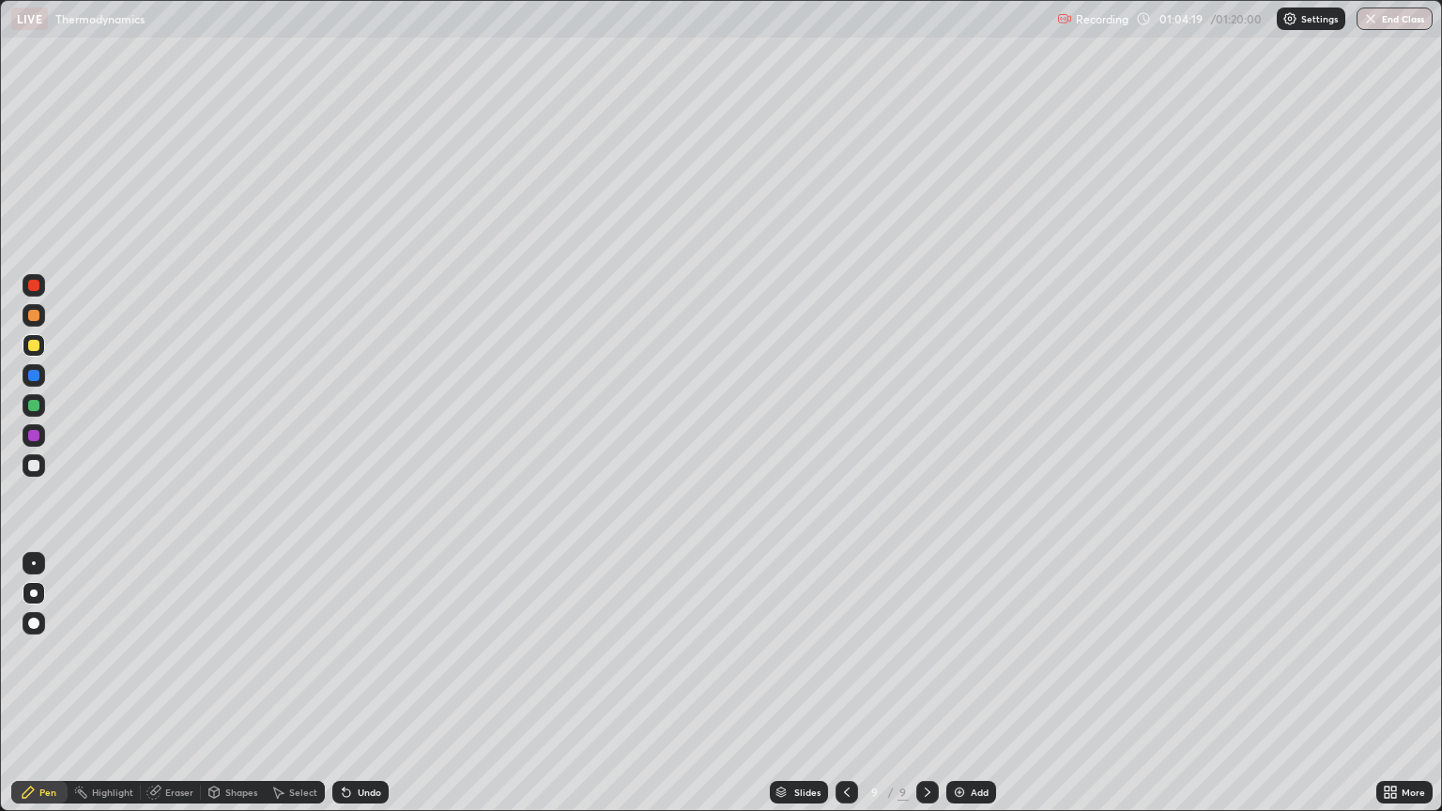
click at [44, 410] on div at bounding box center [34, 405] width 23 height 23
click at [979, 663] on div "Add" at bounding box center [971, 792] width 50 height 23
click at [1400, 26] on button "End Class" at bounding box center [1395, 19] width 74 height 23
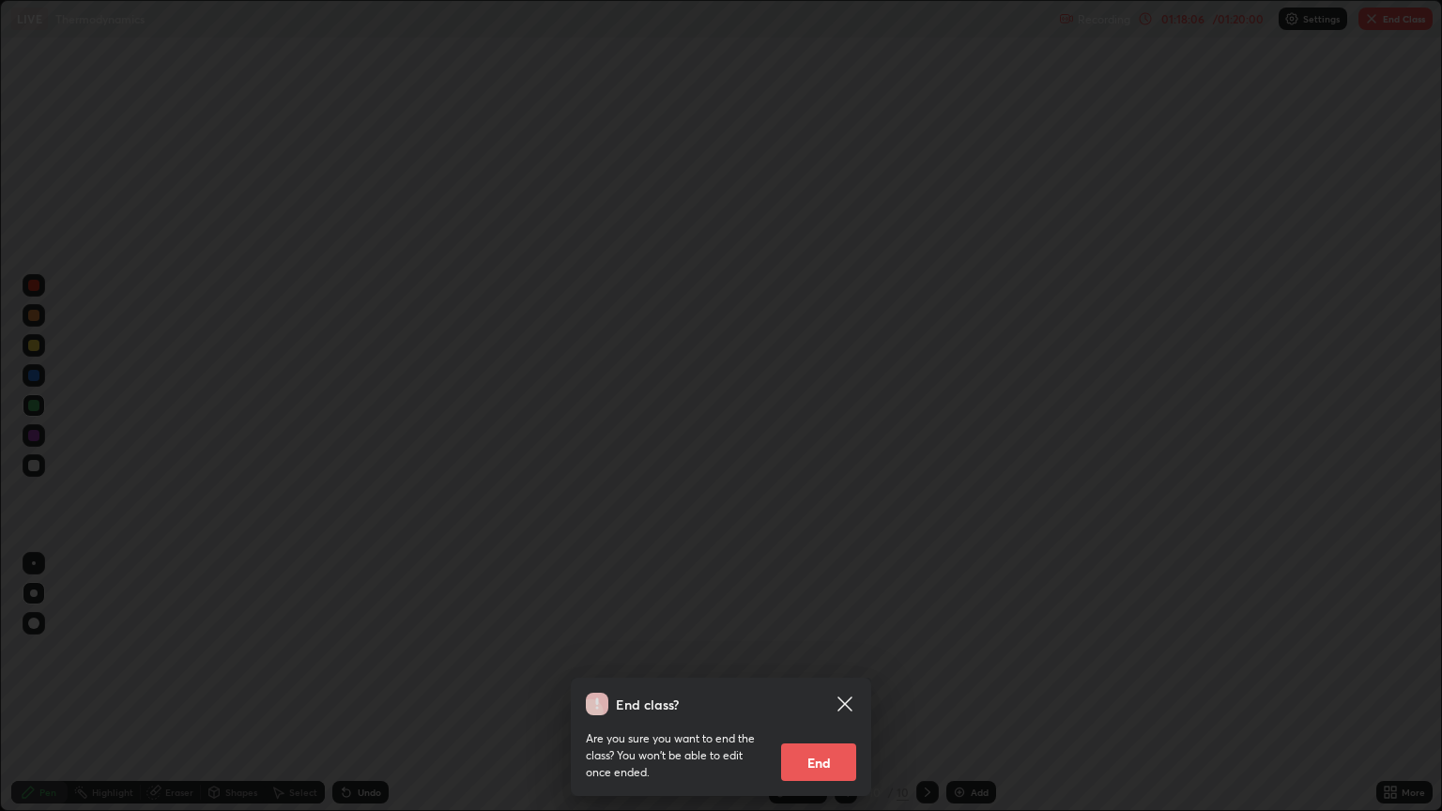
click at [826, 663] on button "End" at bounding box center [818, 762] width 75 height 38
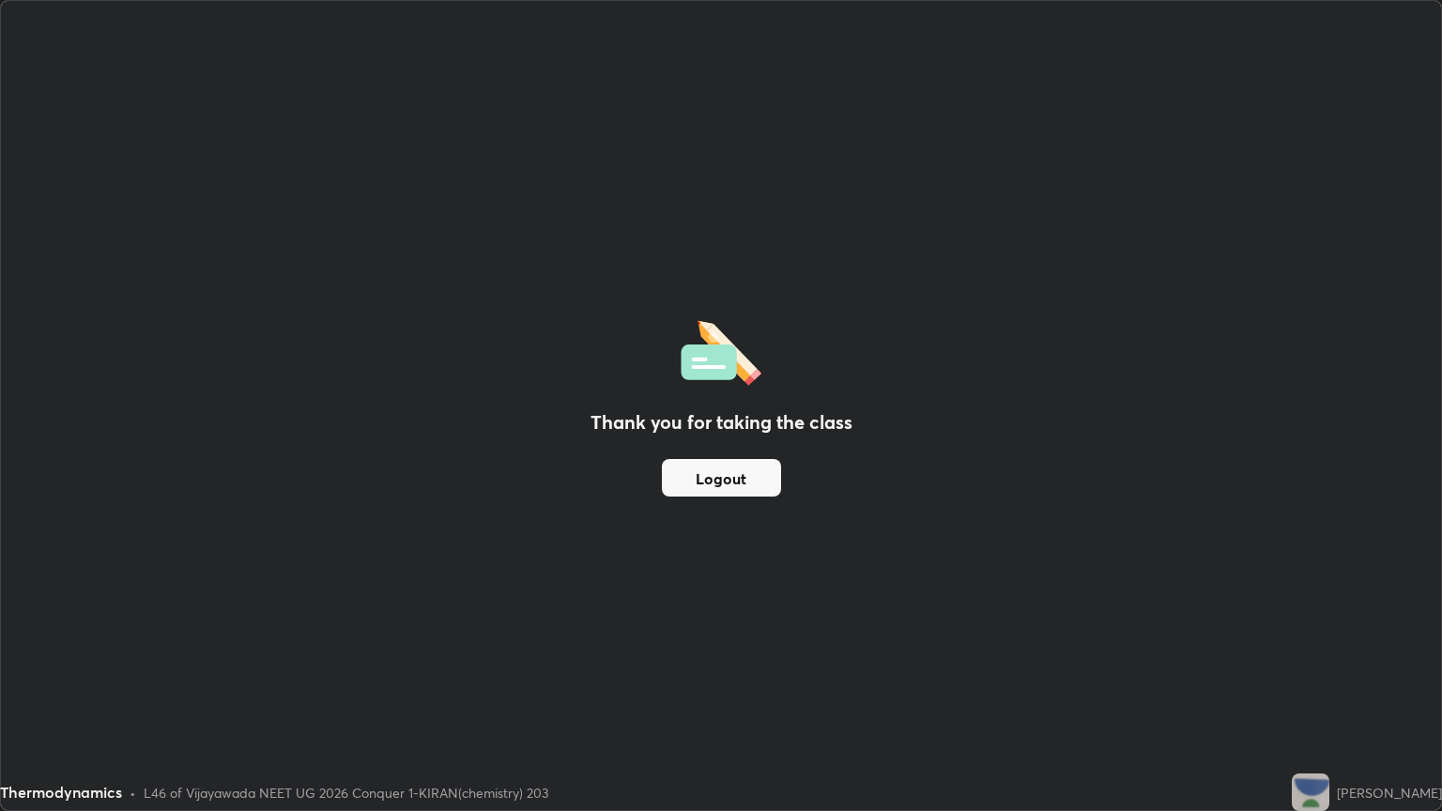
click at [730, 482] on button "Logout" at bounding box center [721, 478] width 119 height 38
